Goal: Task Accomplishment & Management: Use online tool/utility

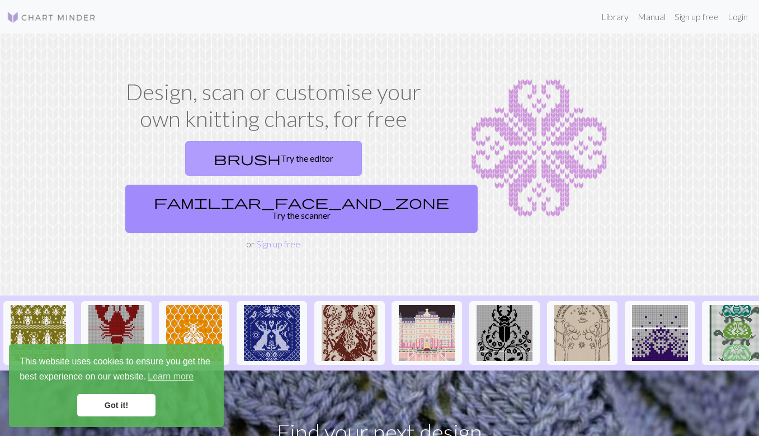
click at [200, 164] on link "brush Try the editor" at bounding box center [273, 158] width 177 height 35
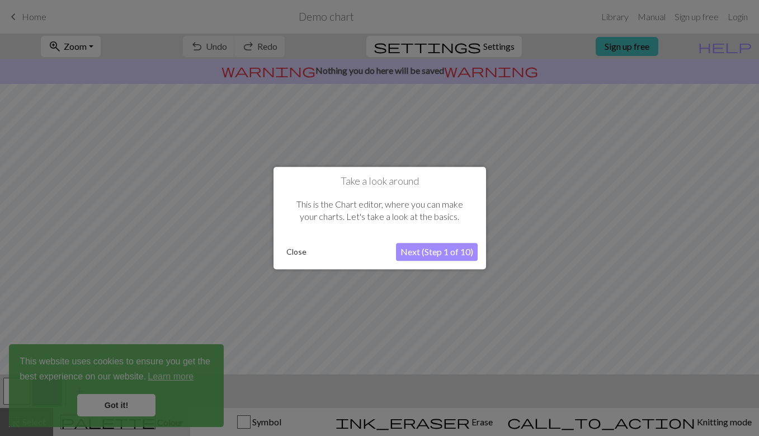
click at [440, 249] on button "Next (Step 1 of 10)" at bounding box center [437, 252] width 82 height 18
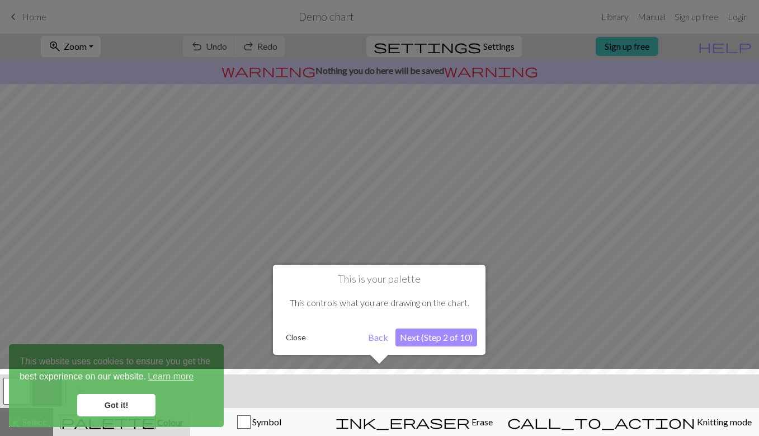
click at [437, 333] on button "Next (Step 2 of 10)" at bounding box center [437, 337] width 82 height 18
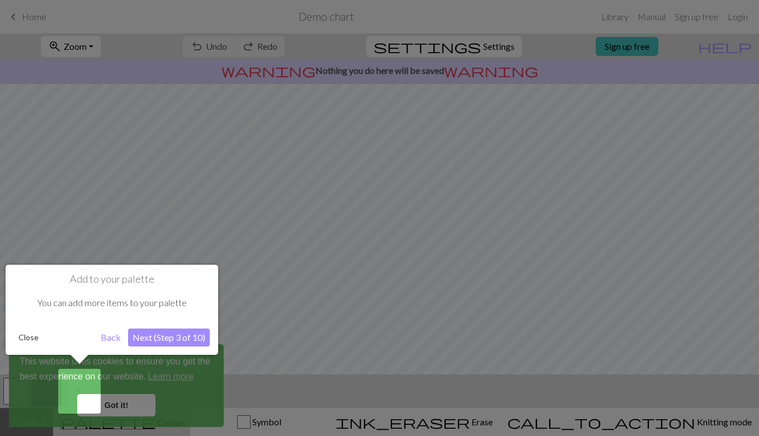
click at [192, 336] on button "Next (Step 3 of 10)" at bounding box center [169, 337] width 82 height 18
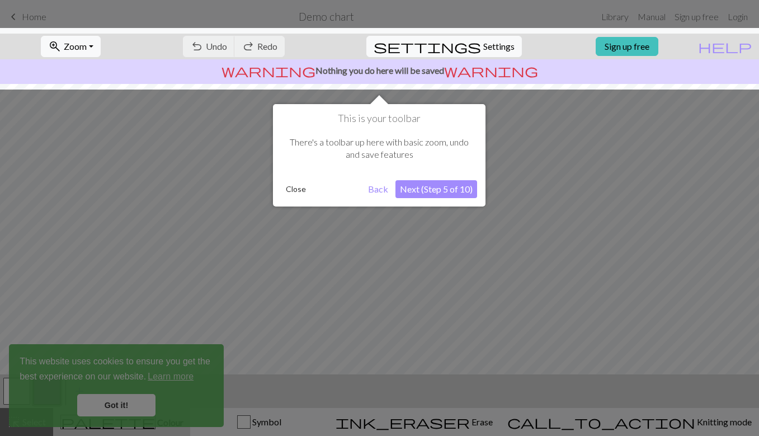
click at [143, 408] on div at bounding box center [379, 218] width 759 height 436
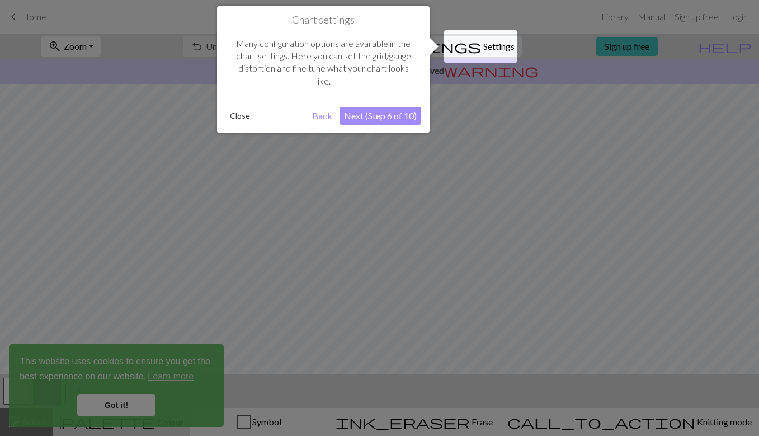
click at [390, 116] on button "Next (Step 6 of 10)" at bounding box center [381, 116] width 82 height 18
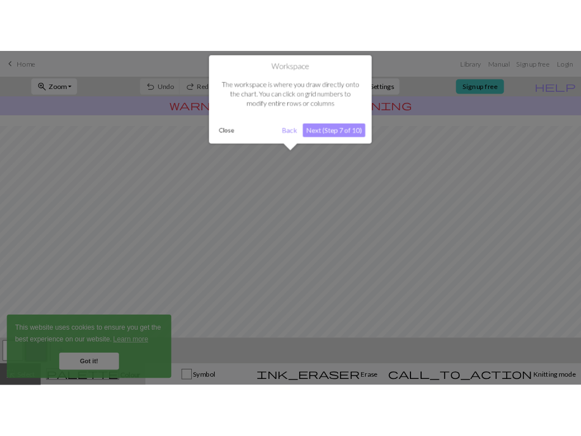
scroll to position [67, 0]
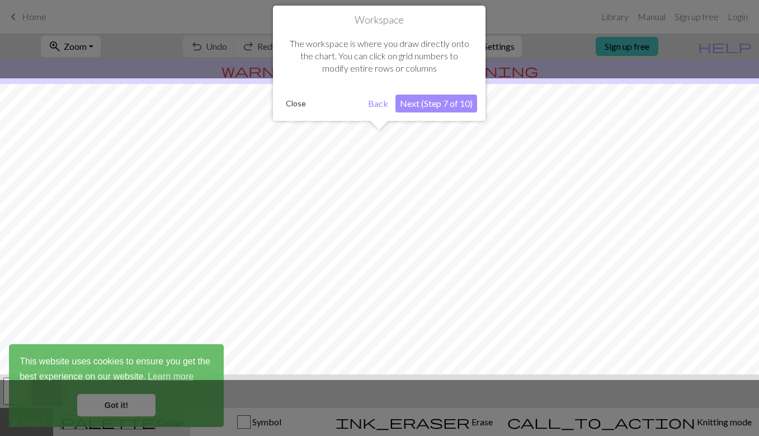
click at [431, 102] on button "Next (Step 7 of 10)" at bounding box center [437, 104] width 82 height 18
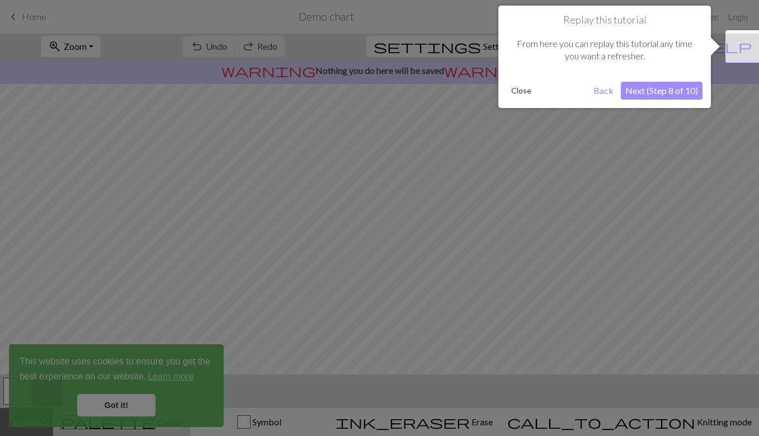
click at [643, 83] on button "Next (Step 8 of 10)" at bounding box center [662, 91] width 82 height 18
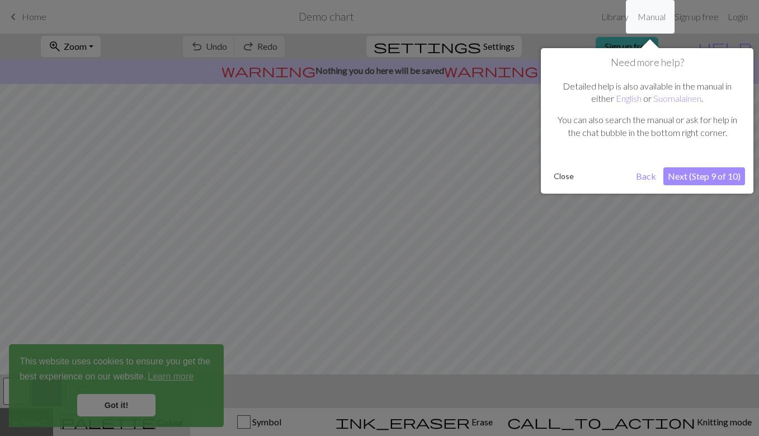
click at [694, 175] on button "Next (Step 9 of 10)" at bounding box center [704, 176] width 82 height 18
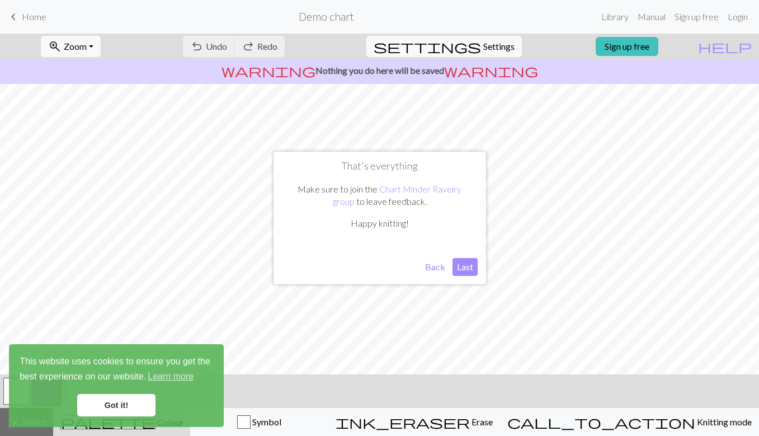
click at [464, 269] on button "Last" at bounding box center [465, 267] width 25 height 18
click at [97, 411] on link "Got it!" at bounding box center [116, 405] width 78 height 22
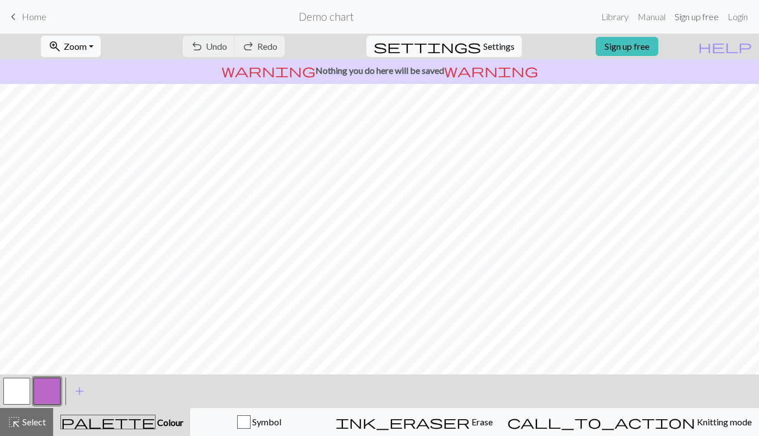
click at [688, 19] on link "Sign up free" at bounding box center [696, 17] width 53 height 22
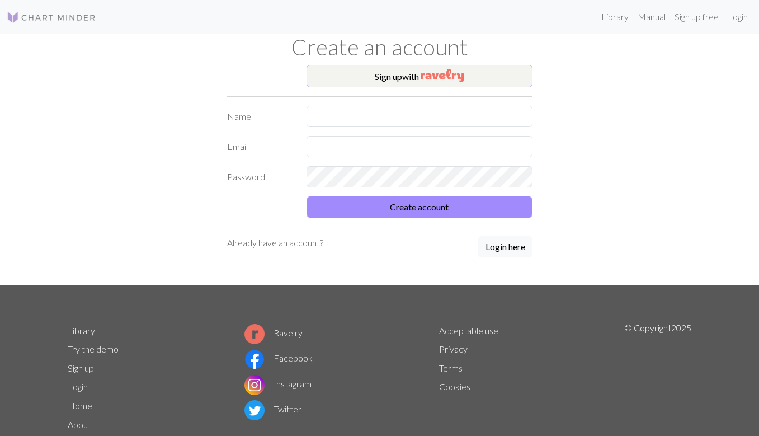
click at [447, 68] on button "Sign up with" at bounding box center [420, 76] width 226 height 22
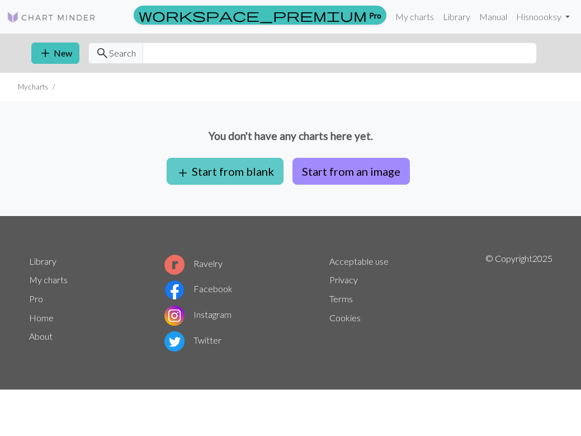
click at [254, 164] on button "add Start from blank" at bounding box center [225, 171] width 117 height 27
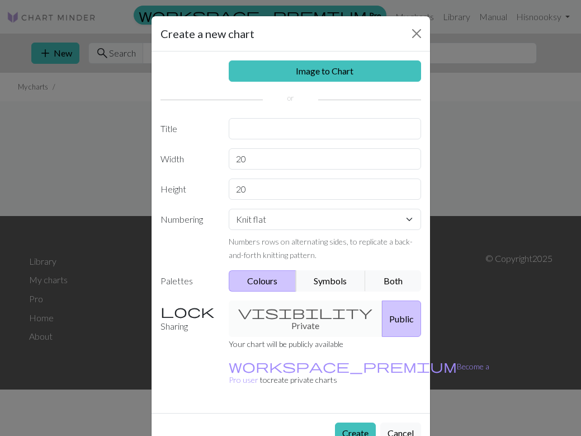
click at [299, 316] on div "visibility Private Public" at bounding box center [325, 318] width 206 height 36
click at [298, 316] on div "visibility Private Public" at bounding box center [325, 318] width 206 height 36
click at [382, 309] on button "Public" at bounding box center [401, 318] width 39 height 36
click at [321, 279] on button "Symbols" at bounding box center [331, 280] width 70 height 21
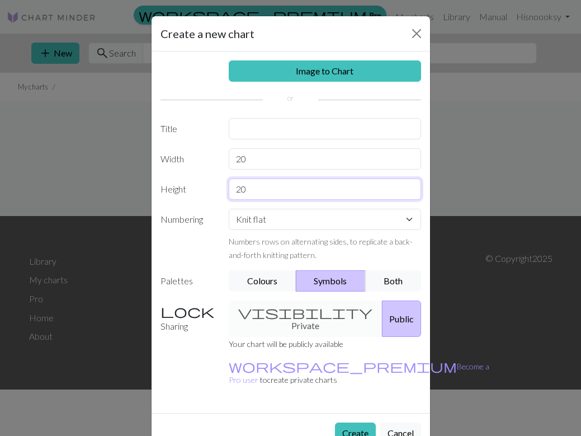
click at [313, 186] on input "20" at bounding box center [325, 188] width 192 height 21
drag, startPoint x: 313, startPoint y: 192, endPoint x: 234, endPoint y: 187, distance: 79.0
click at [234, 187] on input "20" at bounding box center [325, 188] width 192 height 21
drag, startPoint x: 262, startPoint y: 156, endPoint x: 226, endPoint y: 157, distance: 35.8
click at [226, 157] on div "20" at bounding box center [325, 158] width 206 height 21
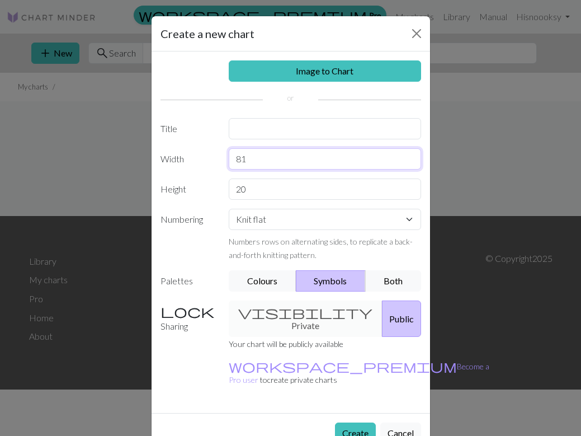
type input "81"
drag, startPoint x: 277, startPoint y: 186, endPoint x: 200, endPoint y: 181, distance: 77.4
click at [200, 181] on div "Height 20" at bounding box center [291, 188] width 274 height 21
type input "78"
click at [358, 422] on button "Create" at bounding box center [355, 432] width 41 height 21
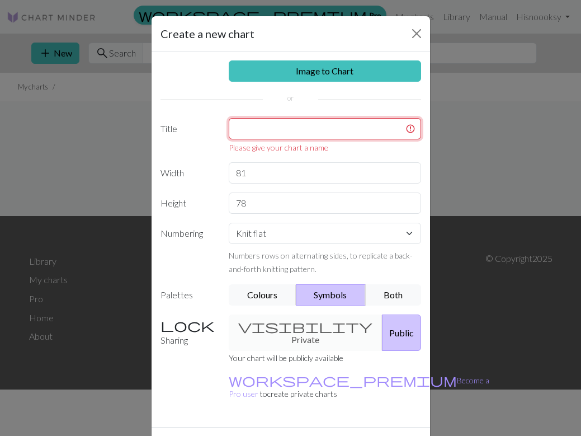
click at [275, 126] on input "text" at bounding box center [325, 128] width 192 height 21
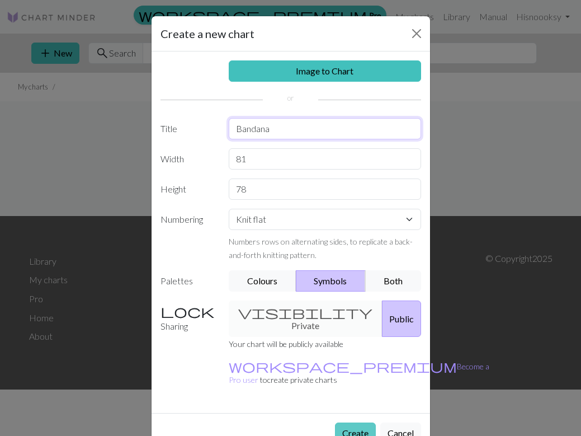
type input "Bandana"
click at [352, 422] on button "Create" at bounding box center [355, 432] width 41 height 21
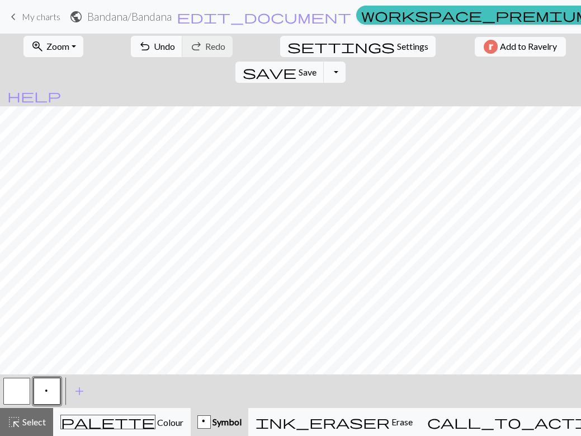
scroll to position [608, 0]
click at [321, 39] on div "settings Settings" at bounding box center [358, 47] width 172 height 26
click at [397, 43] on span "Settings" at bounding box center [412, 46] width 31 height 13
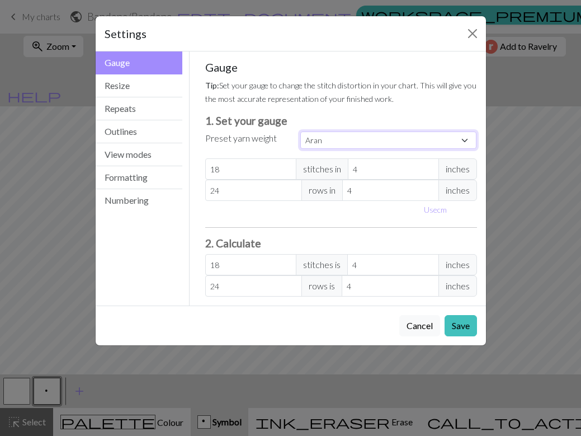
select select "dk"
type input "22"
type input "30"
type input "22"
type input "30"
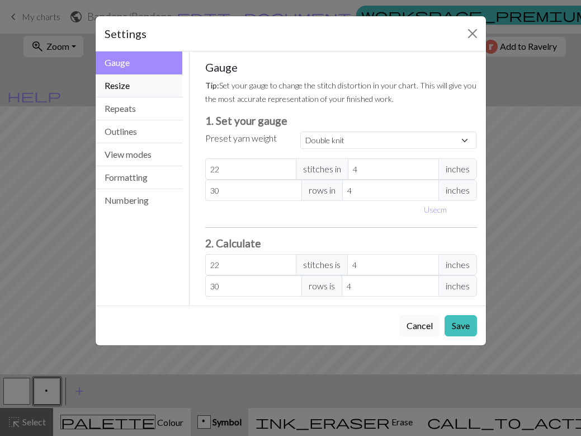
click at [119, 87] on button "Resize" at bounding box center [139, 85] width 87 height 23
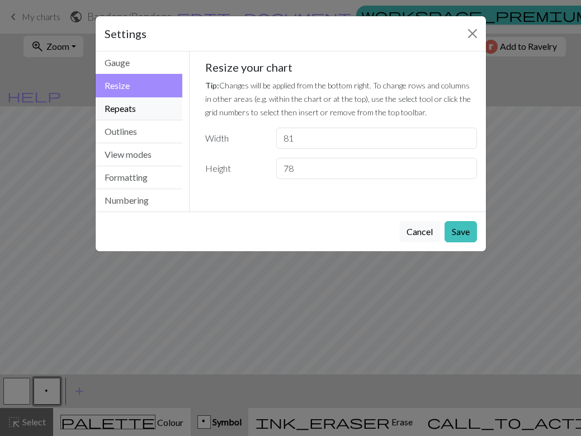
click at [121, 109] on button "Repeats" at bounding box center [139, 108] width 87 height 23
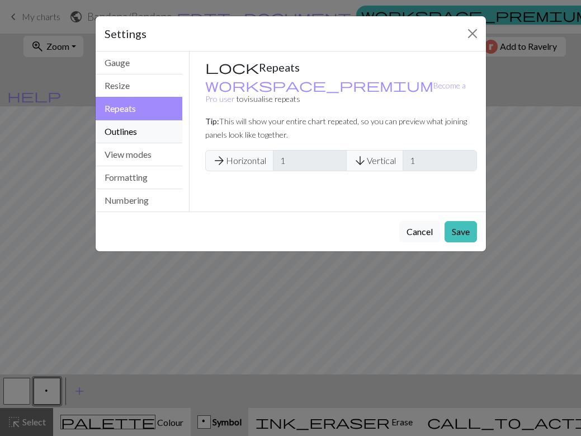
click at [127, 133] on button "Outlines" at bounding box center [139, 131] width 87 height 23
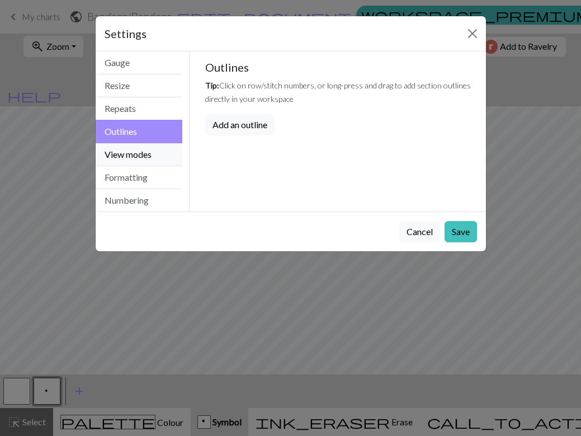
click at [134, 157] on button "View modes" at bounding box center [139, 154] width 87 height 23
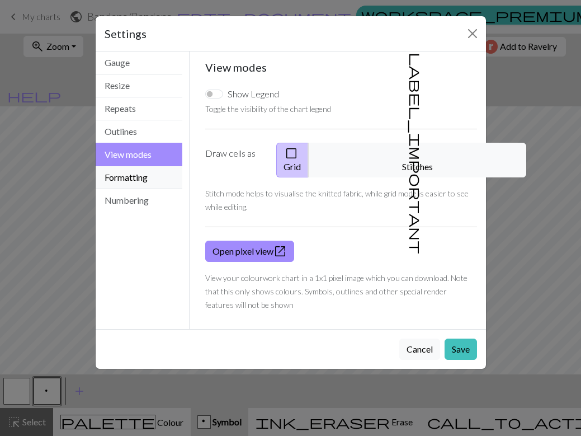
click at [121, 173] on button "Formatting" at bounding box center [139, 177] width 87 height 23
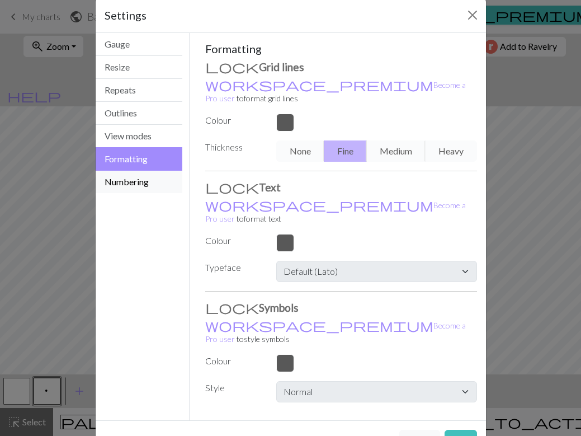
click at [119, 182] on button "Numbering" at bounding box center [139, 182] width 87 height 22
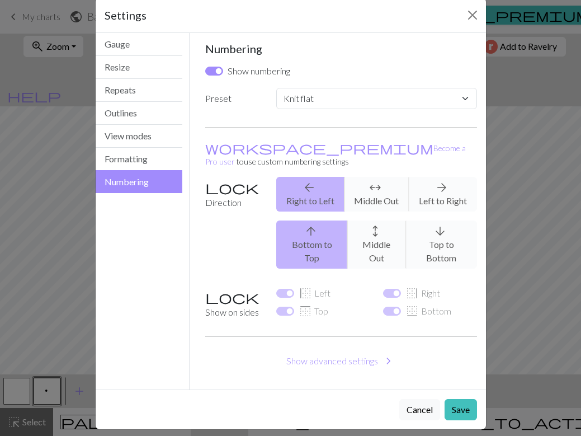
scroll to position [1, 0]
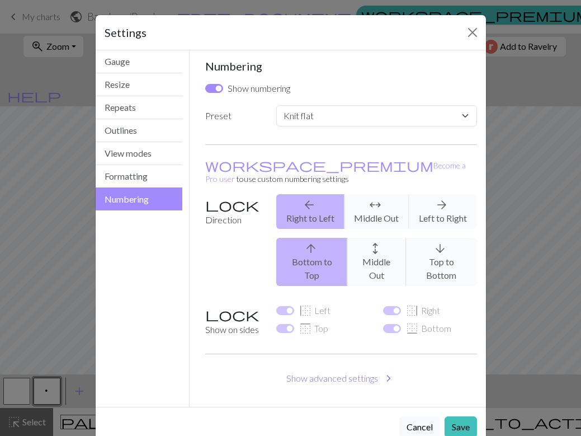
click at [337, 368] on button "Show advanced settings chevron_right" at bounding box center [341, 378] width 272 height 21
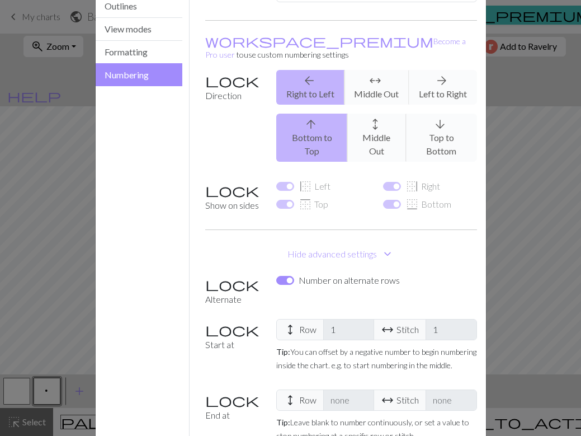
scroll to position [143, 0]
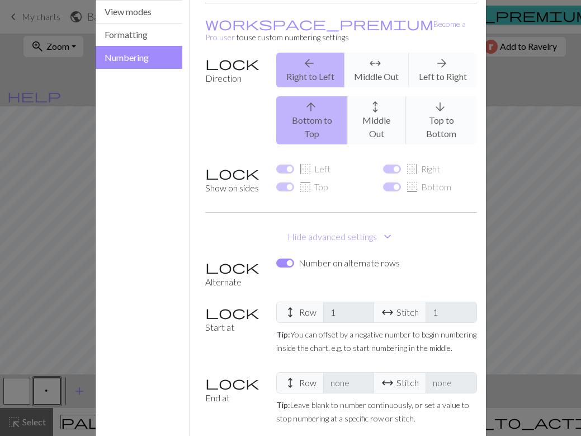
click at [286, 258] on input "Number on alternate rows" at bounding box center [285, 262] width 18 height 9
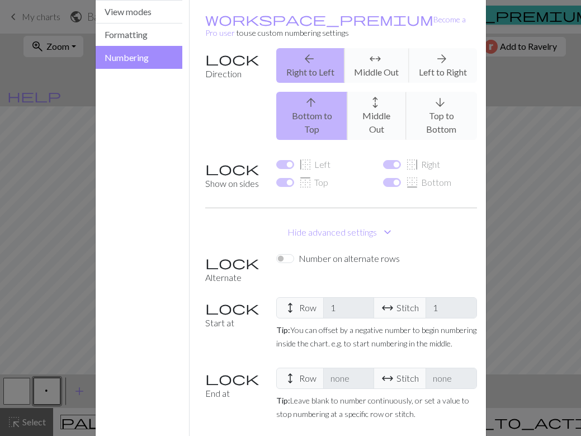
click at [288, 254] on input "Number on alternate rows" at bounding box center [285, 258] width 18 height 9
checkbox input "true"
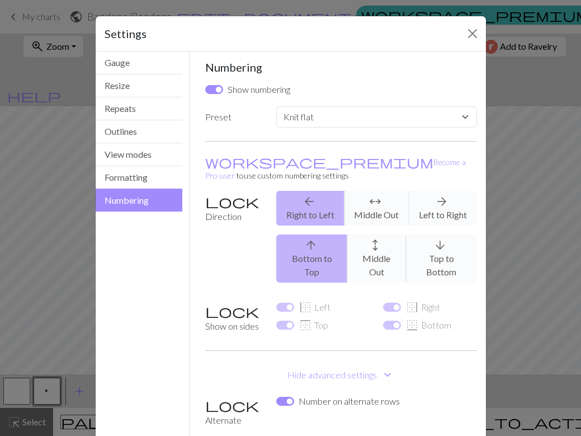
scroll to position [0, 0]
click at [136, 182] on button "Formatting" at bounding box center [139, 177] width 87 height 23
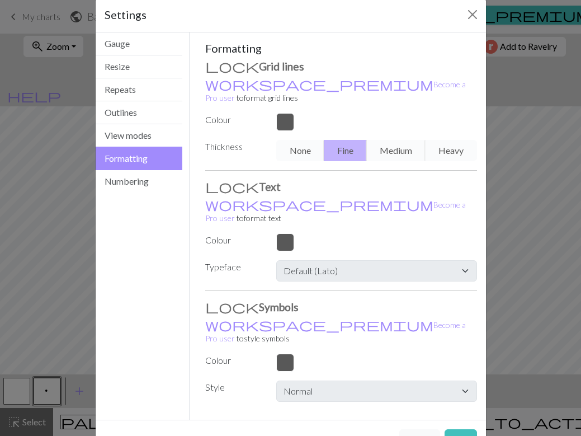
scroll to position [18, 0]
click at [149, 119] on button "Outlines" at bounding box center [139, 113] width 87 height 23
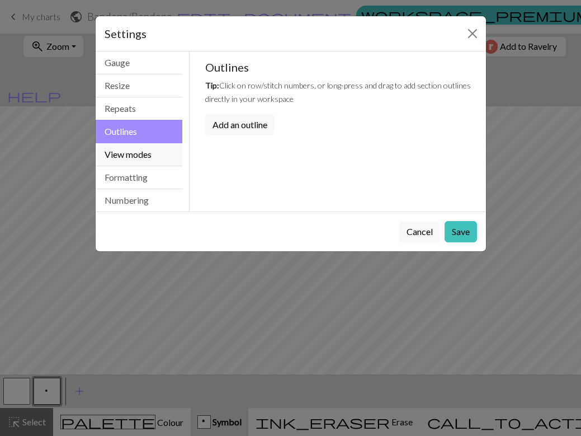
click at [149, 152] on button "View modes" at bounding box center [139, 154] width 87 height 23
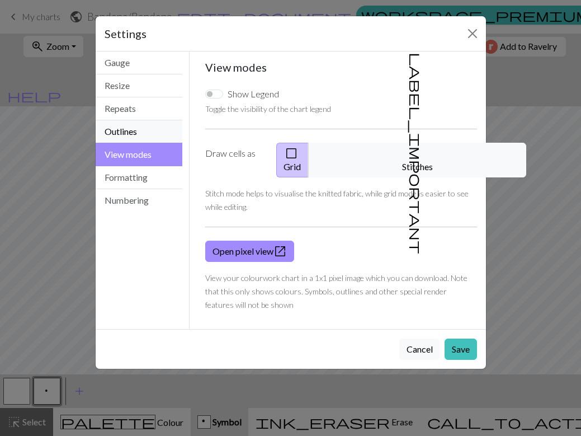
click at [148, 135] on button "Outlines" at bounding box center [139, 131] width 87 height 23
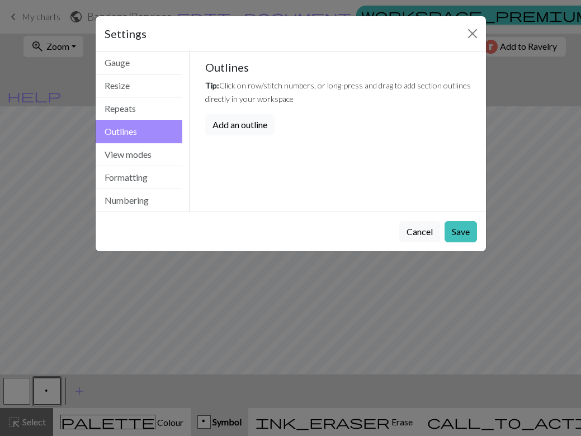
click at [229, 124] on button "Add an outline" at bounding box center [239, 124] width 69 height 21
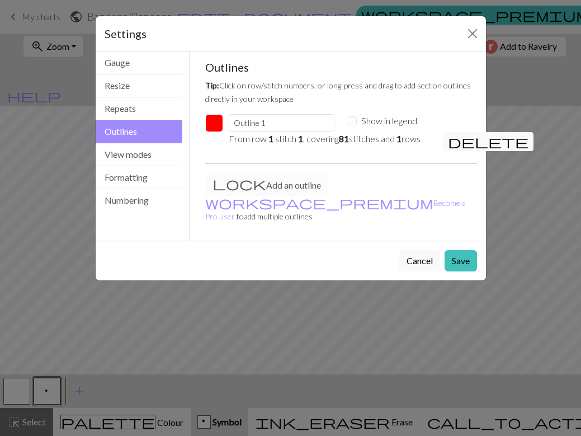
click at [407, 118] on label "Show in legend" at bounding box center [389, 120] width 56 height 13
click at [357, 118] on input "Show in legend" at bounding box center [352, 120] width 9 height 9
click at [407, 118] on label "Show in legend" at bounding box center [389, 120] width 56 height 13
click at [357, 118] on input "Show in legend" at bounding box center [352, 120] width 9 height 9
checkbox input "false"
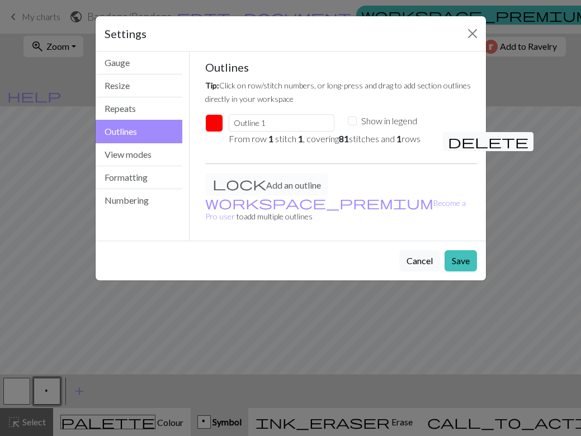
click at [215, 125] on button "button" at bounding box center [214, 123] width 18 height 18
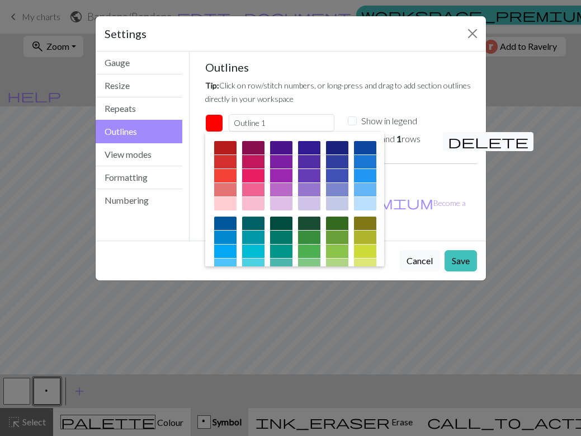
click at [281, 154] on div at bounding box center [281, 179] width 22 height 76
click at [282, 161] on div at bounding box center [281, 161] width 22 height 13
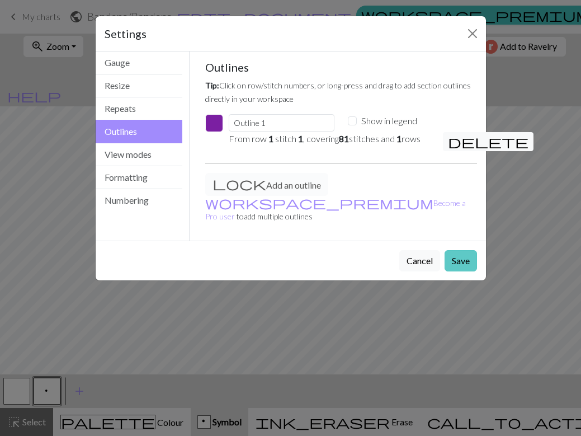
click at [453, 250] on button "Save" at bounding box center [461, 260] width 32 height 21
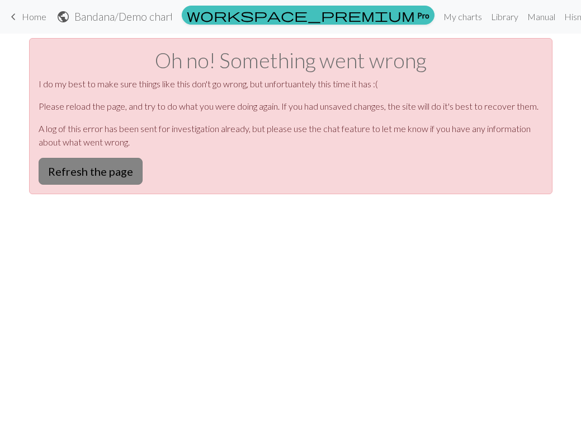
click at [114, 170] on button "Refresh the page" at bounding box center [91, 171] width 104 height 27
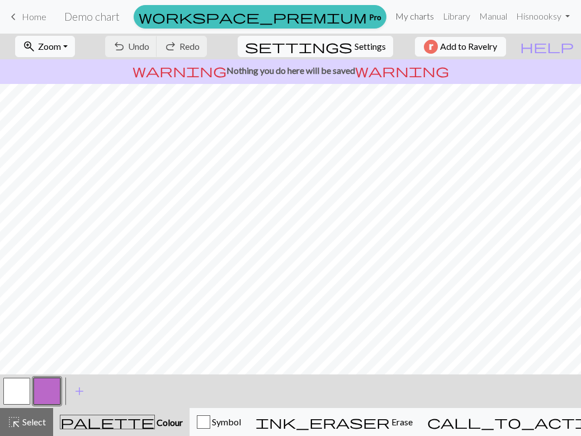
click at [417, 14] on link "My charts" at bounding box center [415, 16] width 48 height 22
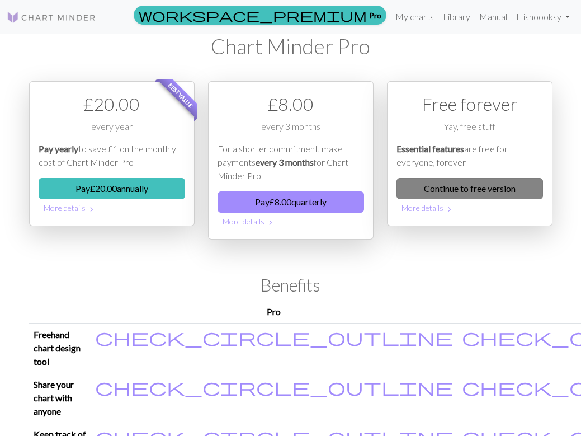
click at [462, 181] on link "Continue to free version" at bounding box center [470, 188] width 147 height 21
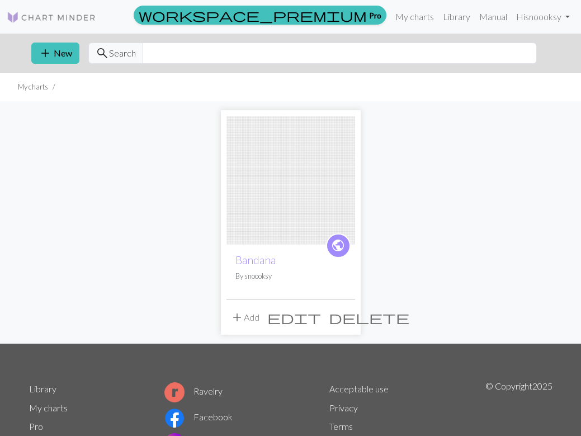
click at [276, 201] on img at bounding box center [291, 180] width 129 height 129
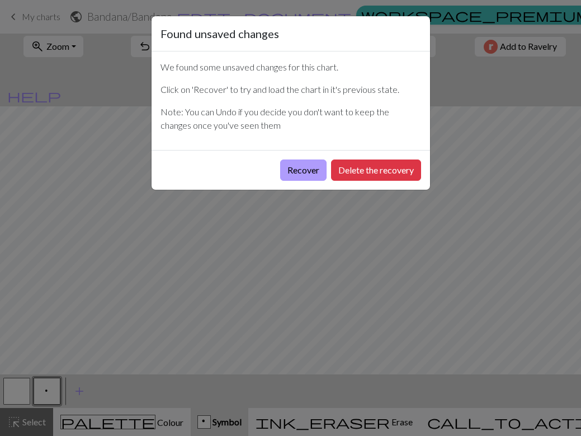
click at [307, 170] on button "Recover" at bounding box center [303, 169] width 46 height 21
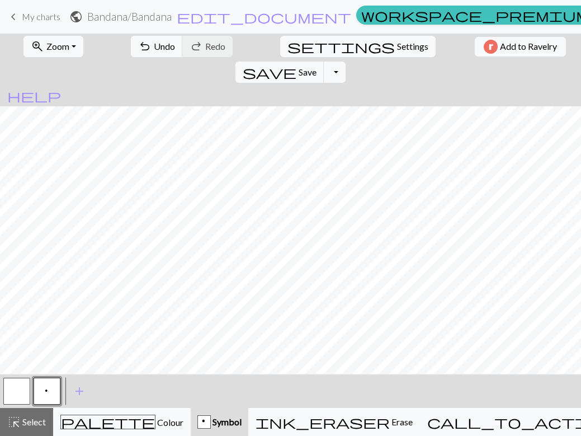
click at [210, 417] on div "p" at bounding box center [204, 422] width 12 height 13
click at [210, 422] on div "p" at bounding box center [204, 422] width 12 height 13
click at [53, 387] on button "p" at bounding box center [47, 391] width 27 height 27
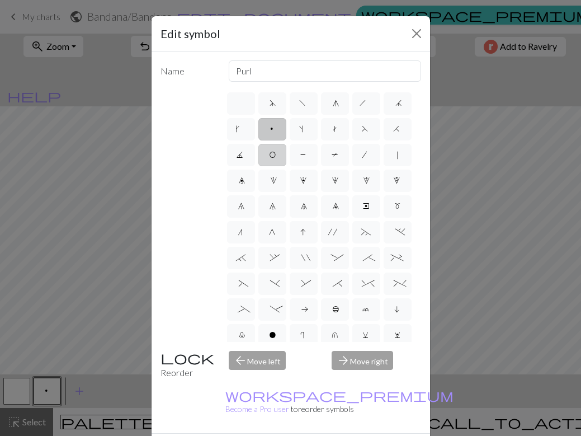
click at [280, 155] on label "O" at bounding box center [272, 155] width 28 height 22
click at [276, 155] on input "O" at bounding box center [272, 151] width 7 height 7
radio input "true"
type input "yo"
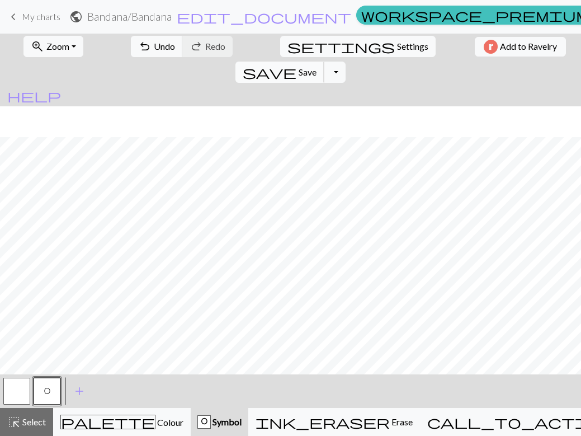
scroll to position [626, 0]
